Goal: Task Accomplishment & Management: Use online tool/utility

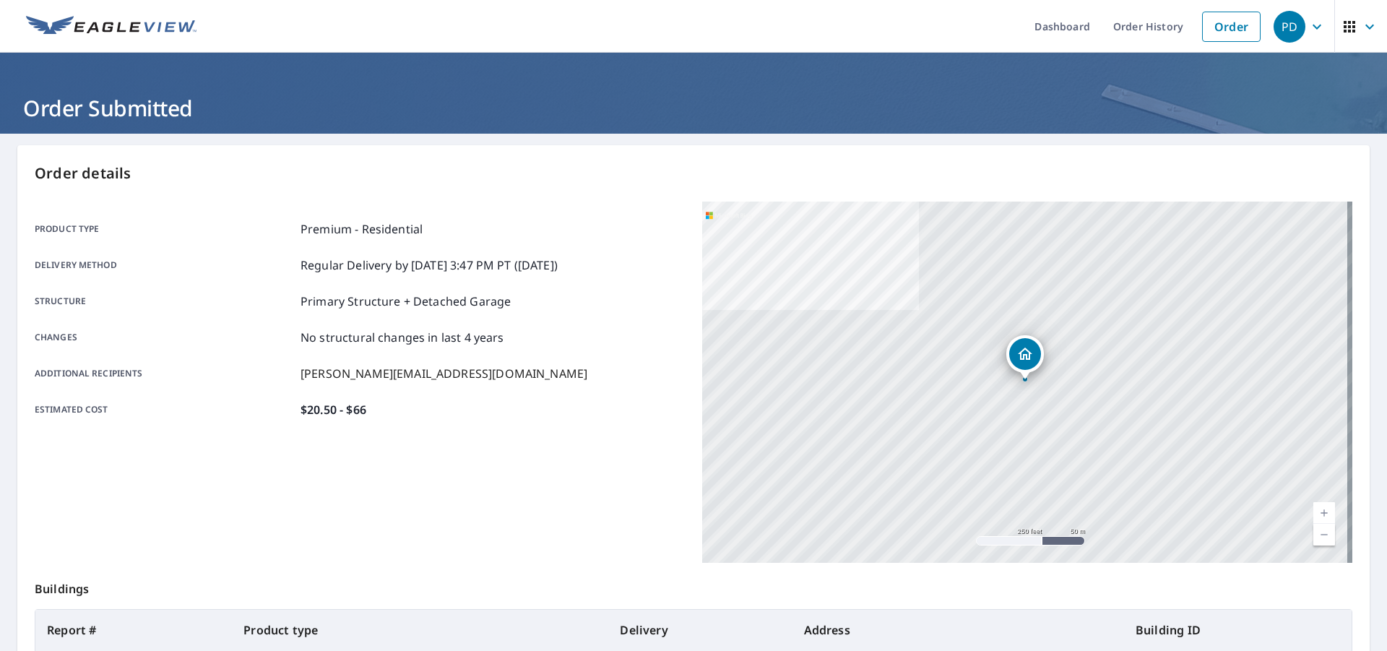
scroll to position [162, 0]
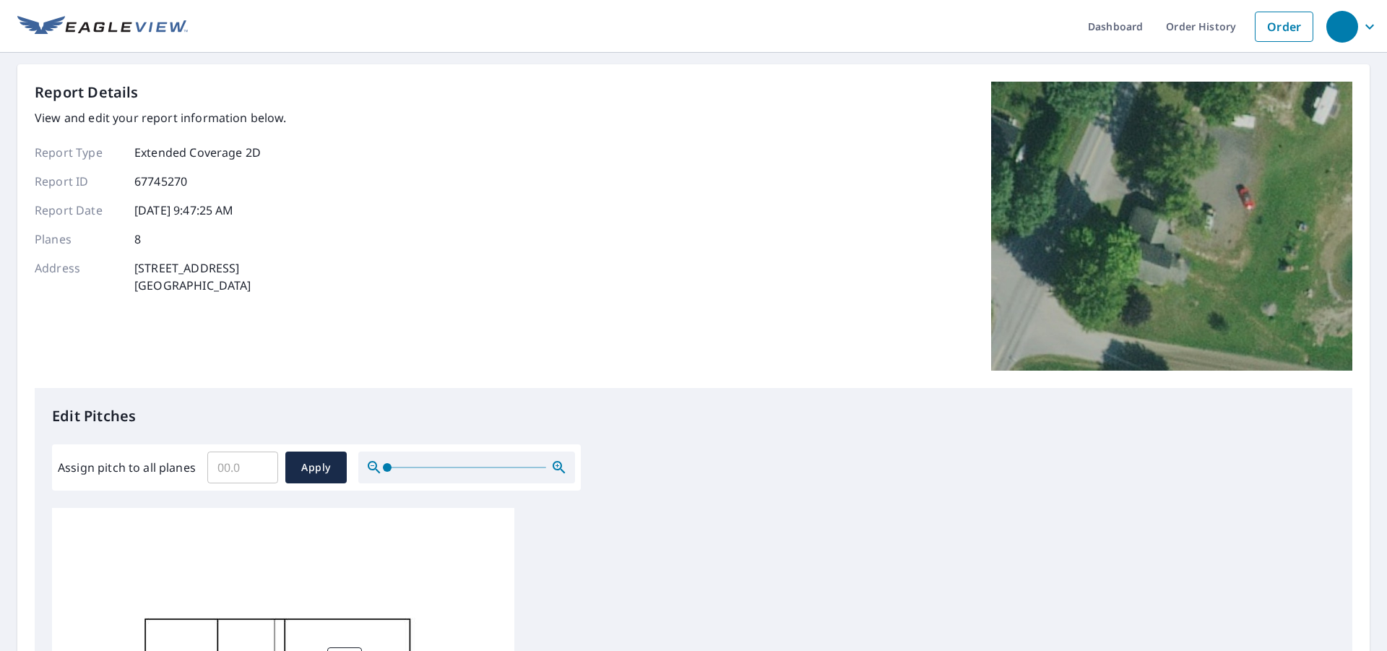
click at [220, 466] on input "Assign pitch to all planes" at bounding box center [242, 467] width 71 height 40
type input "7"
click at [311, 467] on span "Apply" at bounding box center [316, 468] width 38 height 18
type input "7"
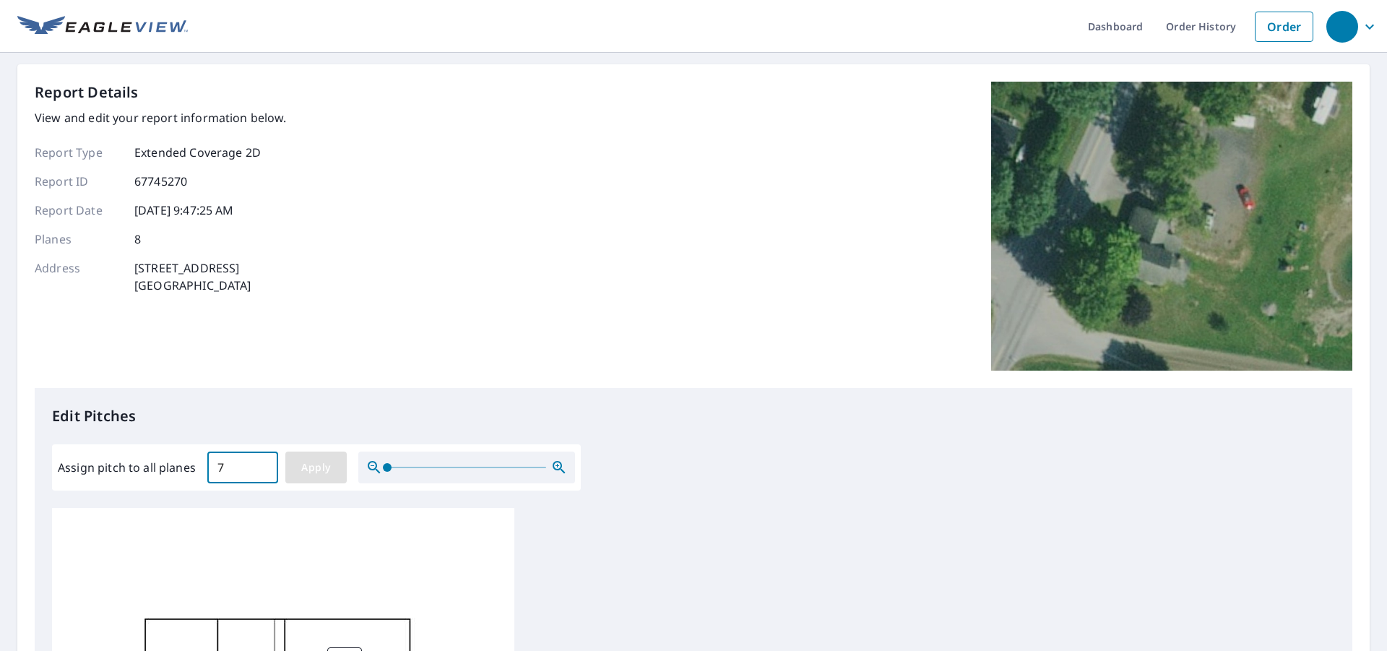
type input "7"
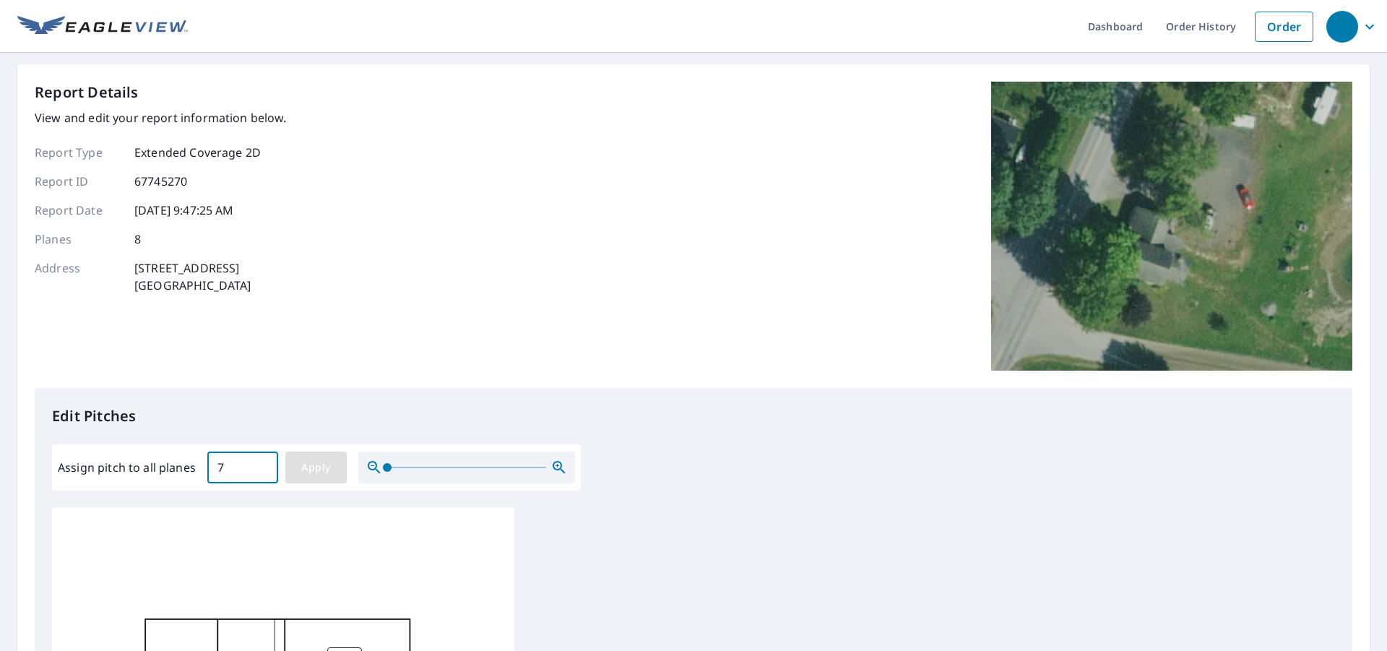
type input "7"
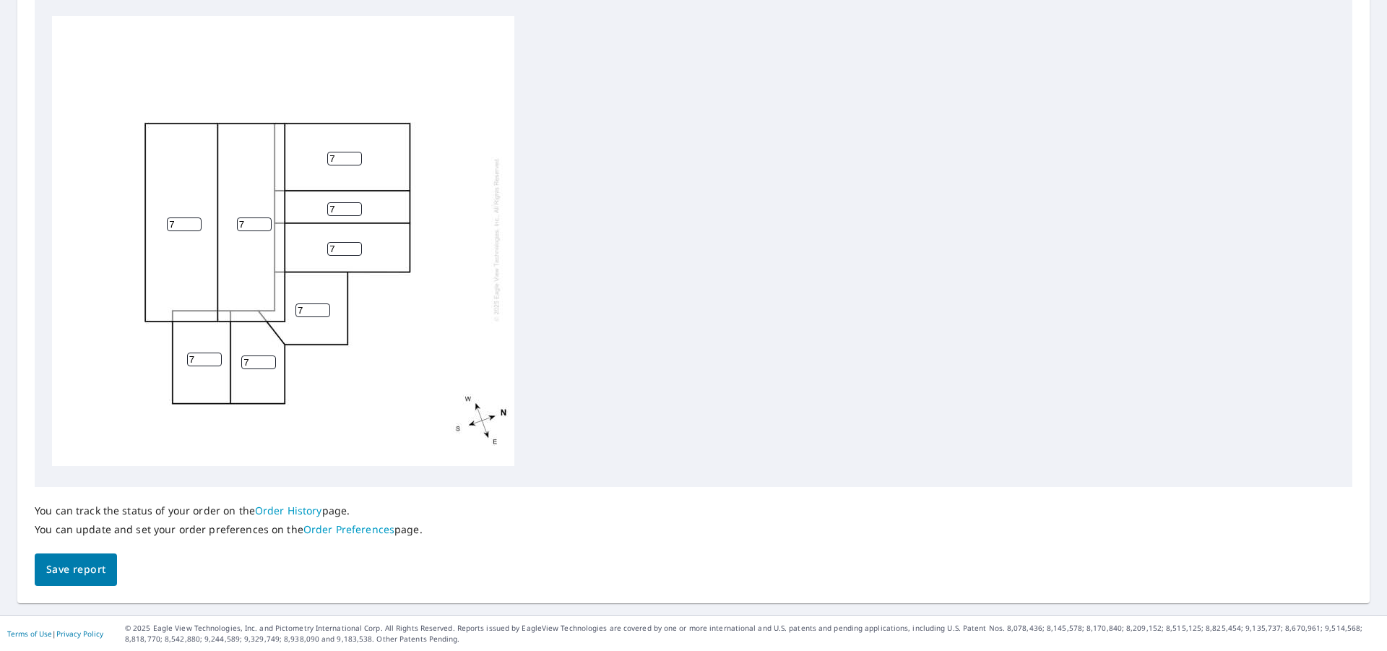
scroll to position [493, 0]
click at [61, 565] on span "Save report" at bounding box center [75, 569] width 59 height 18
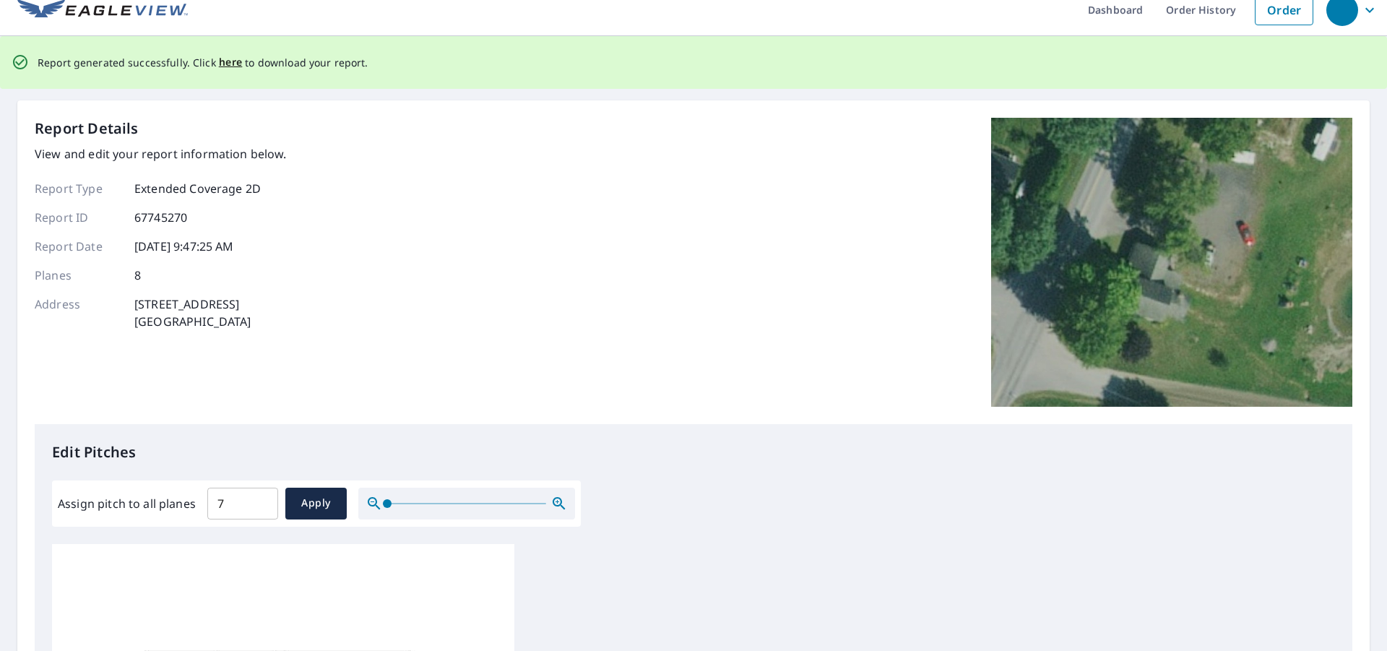
scroll to position [0, 0]
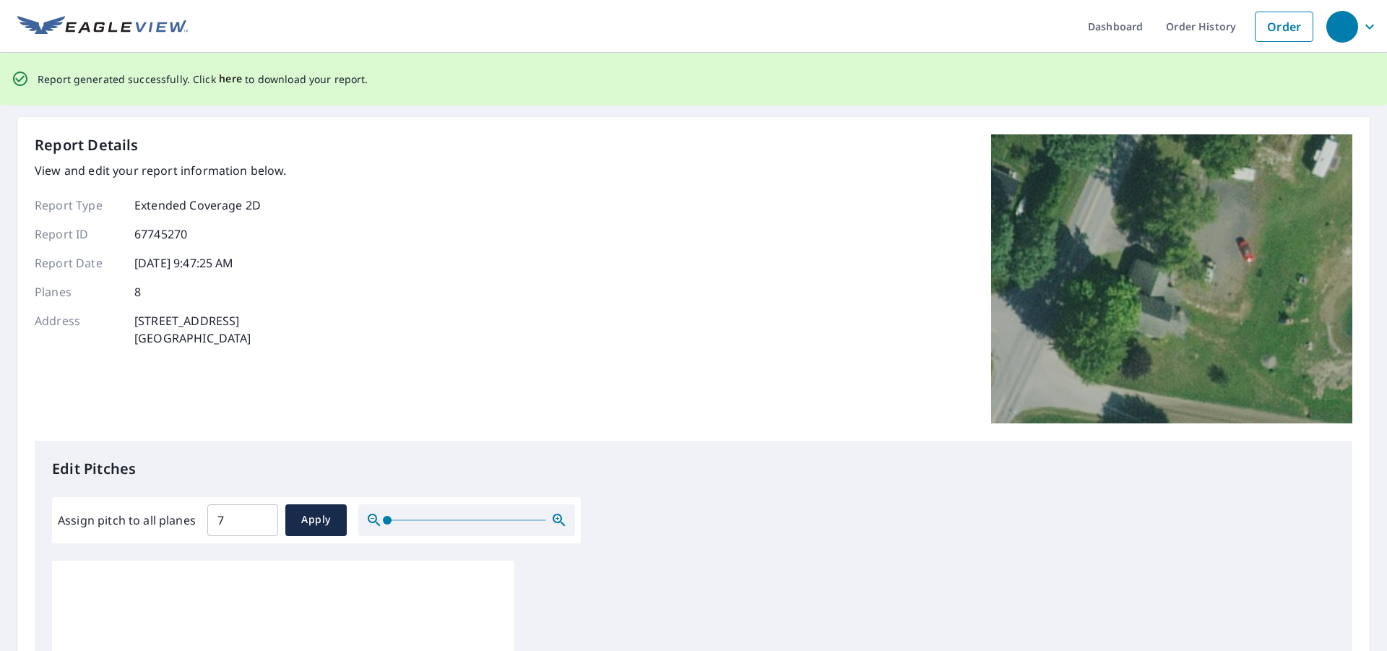
click at [224, 79] on span "here" at bounding box center [231, 79] width 24 height 18
